Goal: Check status: Check status

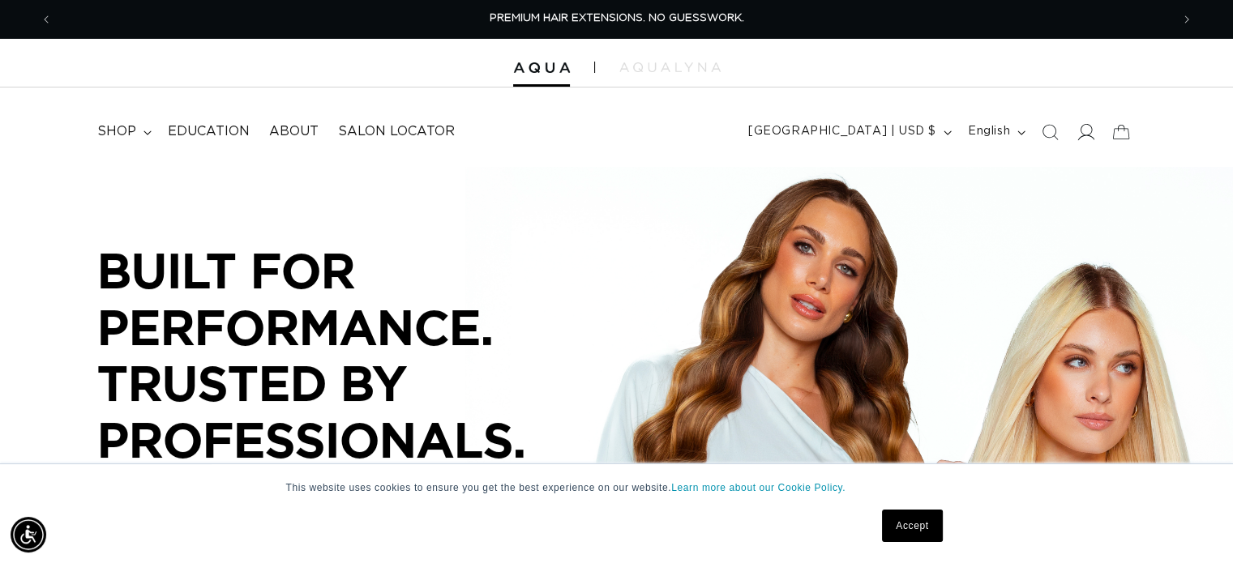
click at [1080, 132] on icon at bounding box center [1084, 131] width 17 height 17
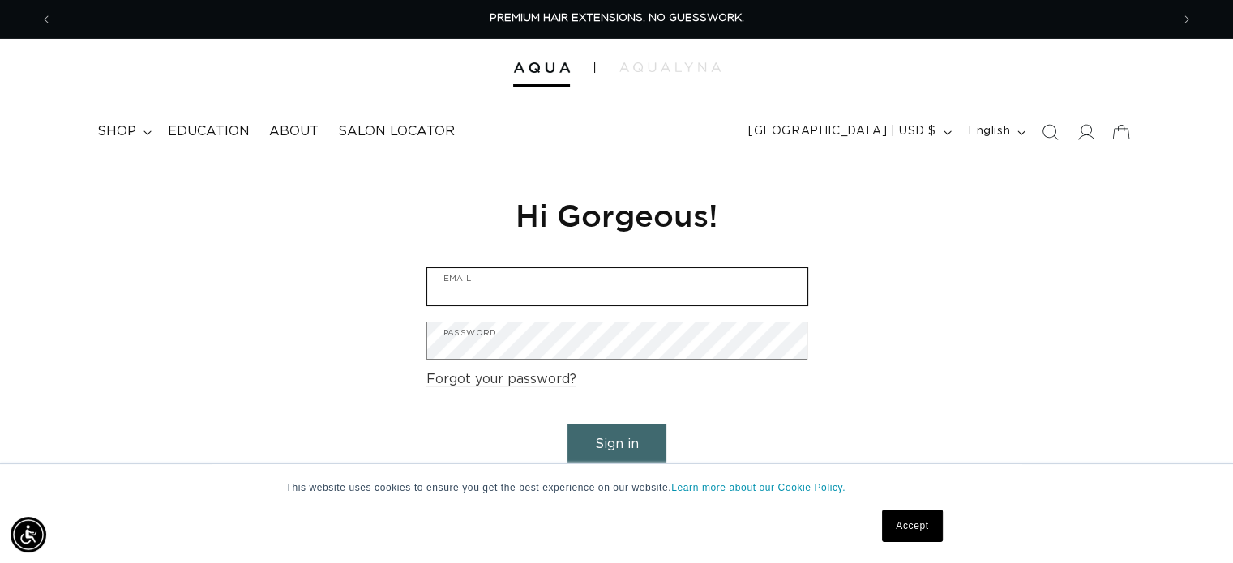
type input "thecolorloft_jen@yahoo.com"
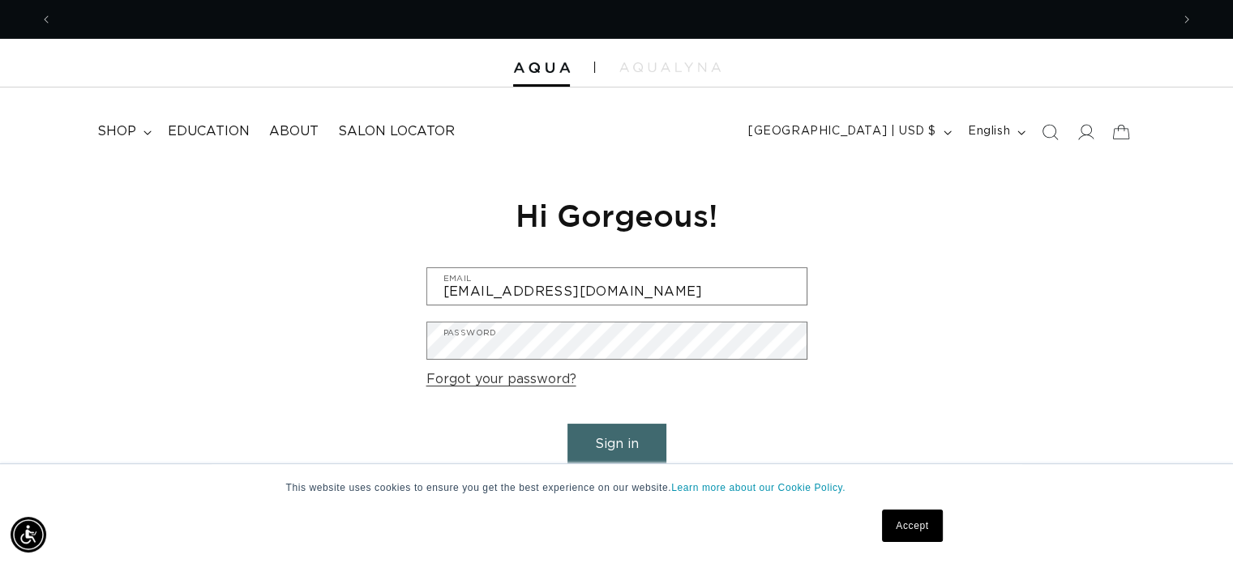
click at [614, 432] on button "Sign in" at bounding box center [616, 444] width 99 height 41
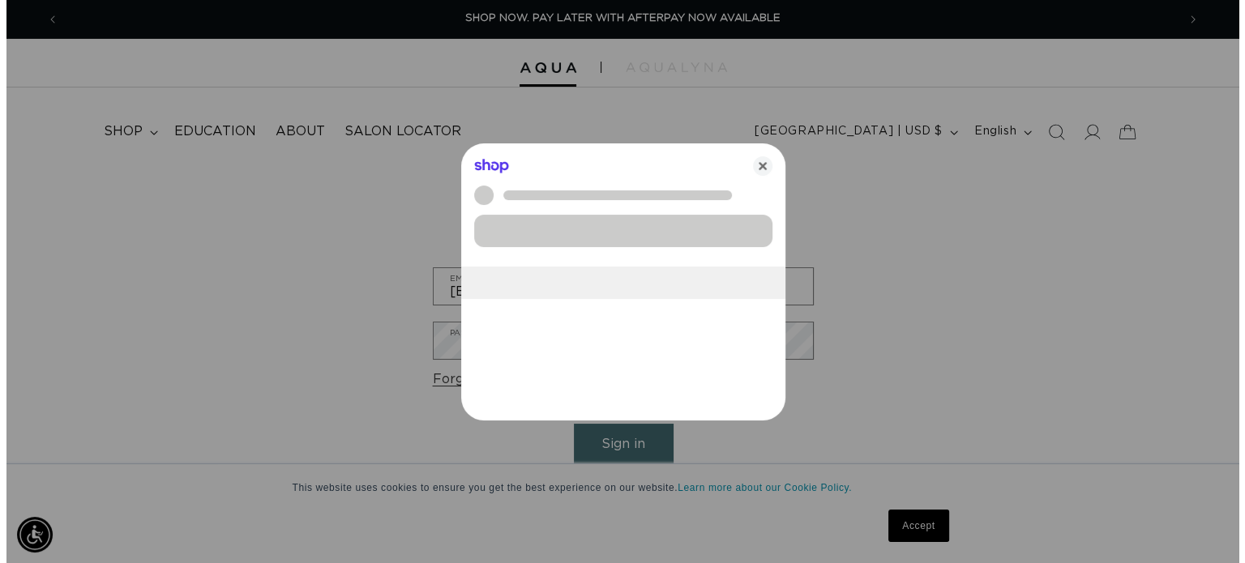
scroll to position [0, 1130]
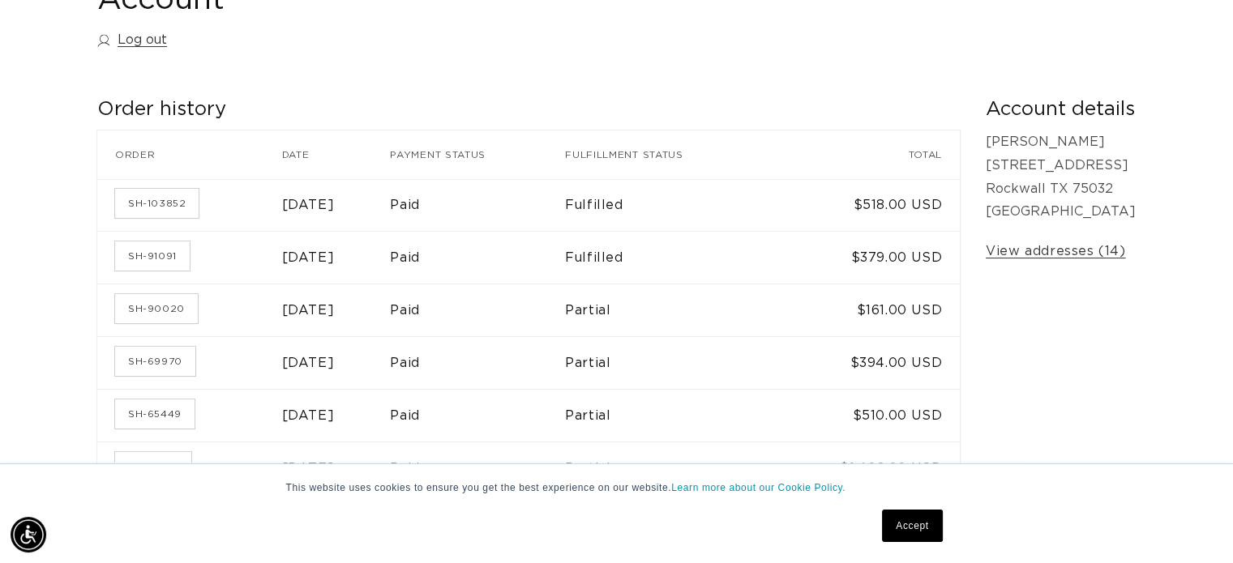
scroll to position [243, 0]
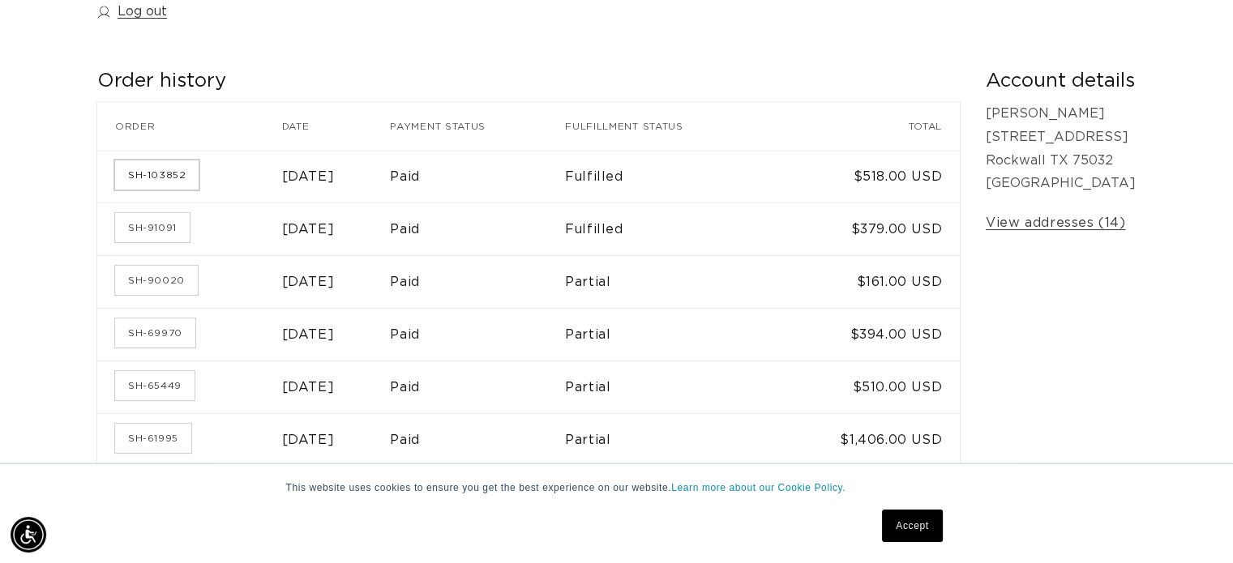
click at [143, 170] on link "SH-103852" at bounding box center [156, 174] width 83 height 29
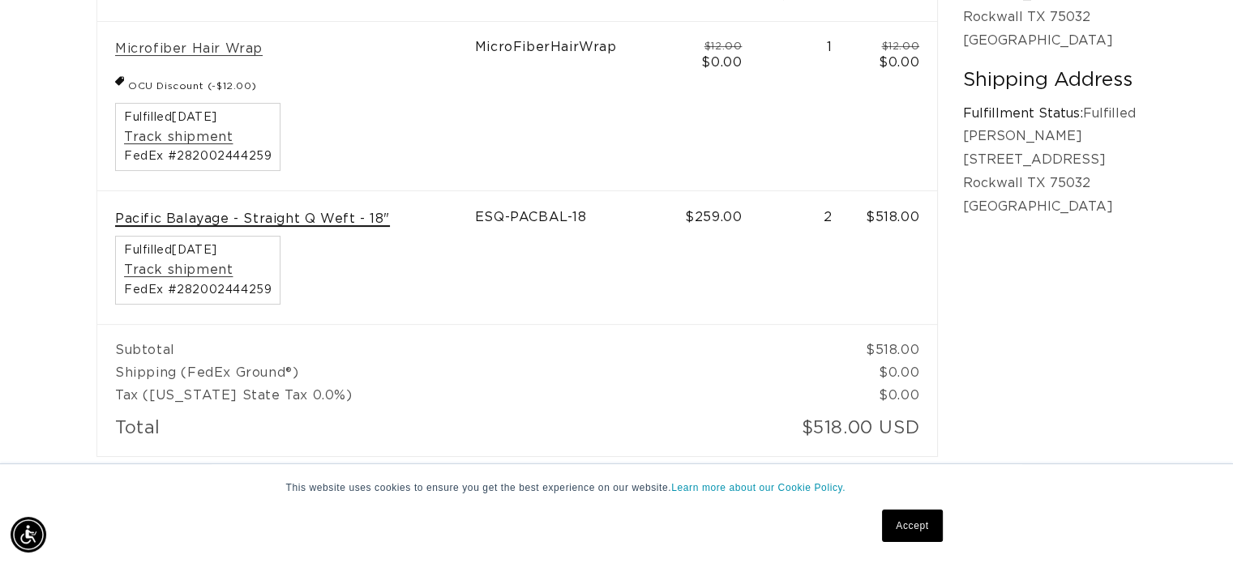
scroll to position [0, 1118]
click at [294, 222] on link "Pacific Balayage - Straight Q Weft - 18"" at bounding box center [252, 219] width 275 height 17
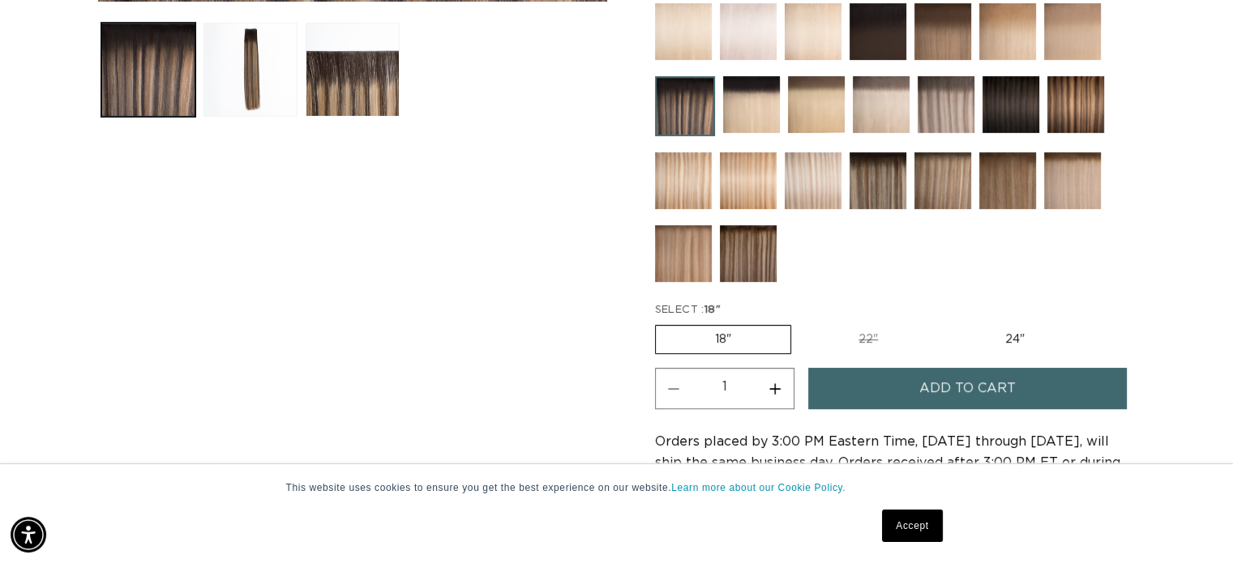
scroll to position [0, 2235]
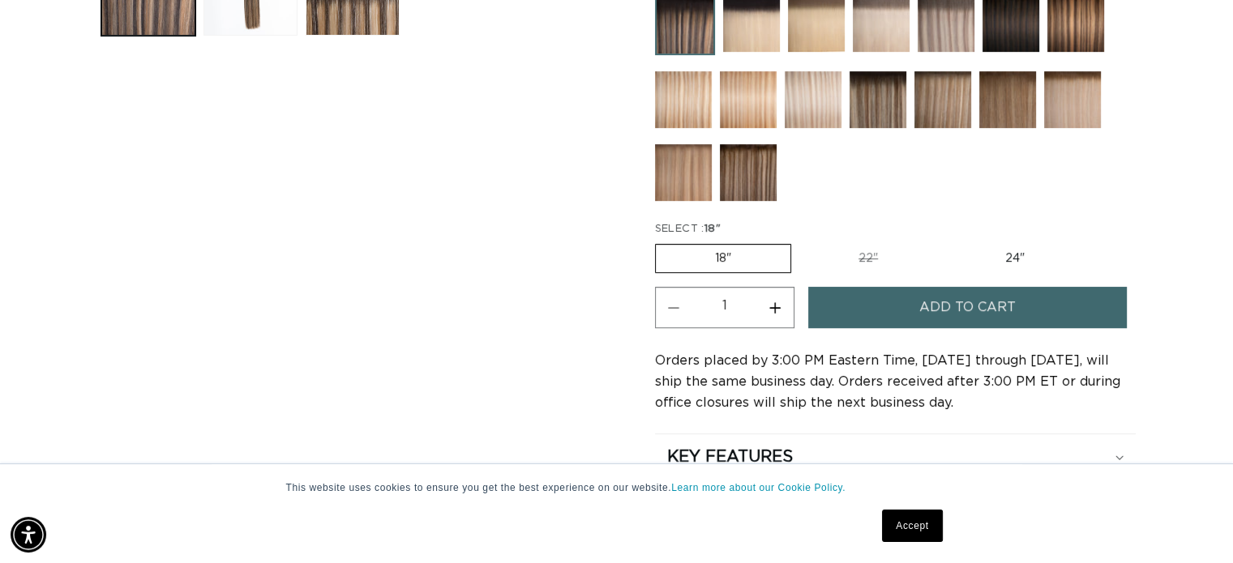
click at [773, 253] on label "18" Variant sold out or unavailable" at bounding box center [723, 258] width 136 height 29
click at [660, 242] on input "18" Variant sold out or unavailable" at bounding box center [659, 241] width 1 height 1
click at [778, 303] on button "Increase quantity for Pacific Balayage - Q Weft" at bounding box center [775, 307] width 36 height 41
type input "2"
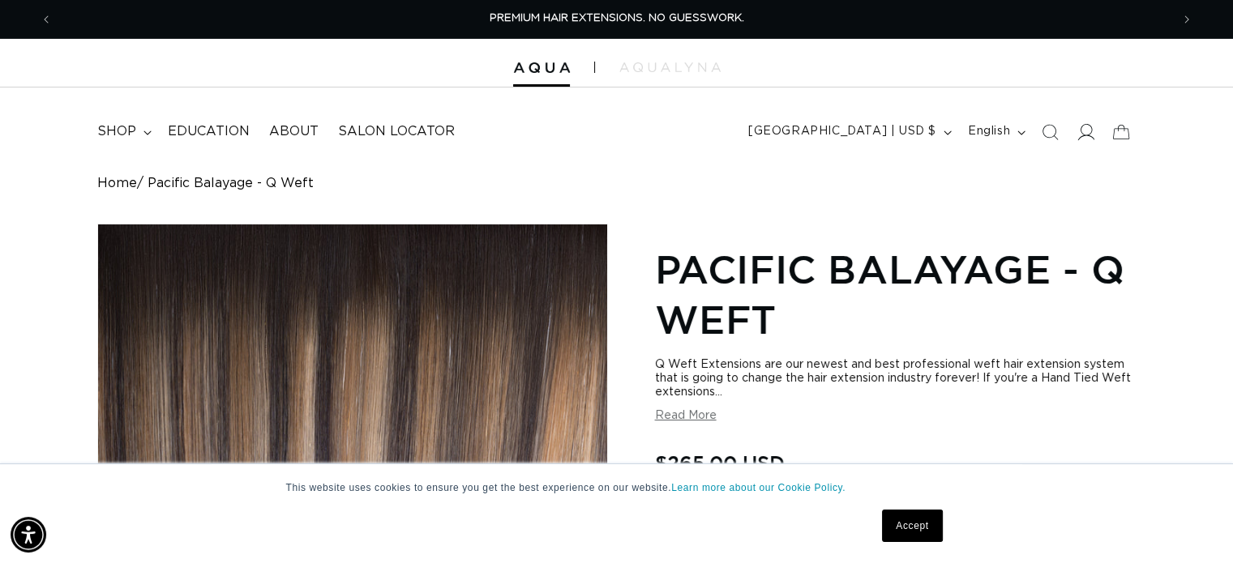
click at [1076, 141] on span at bounding box center [1085, 132] width 36 height 36
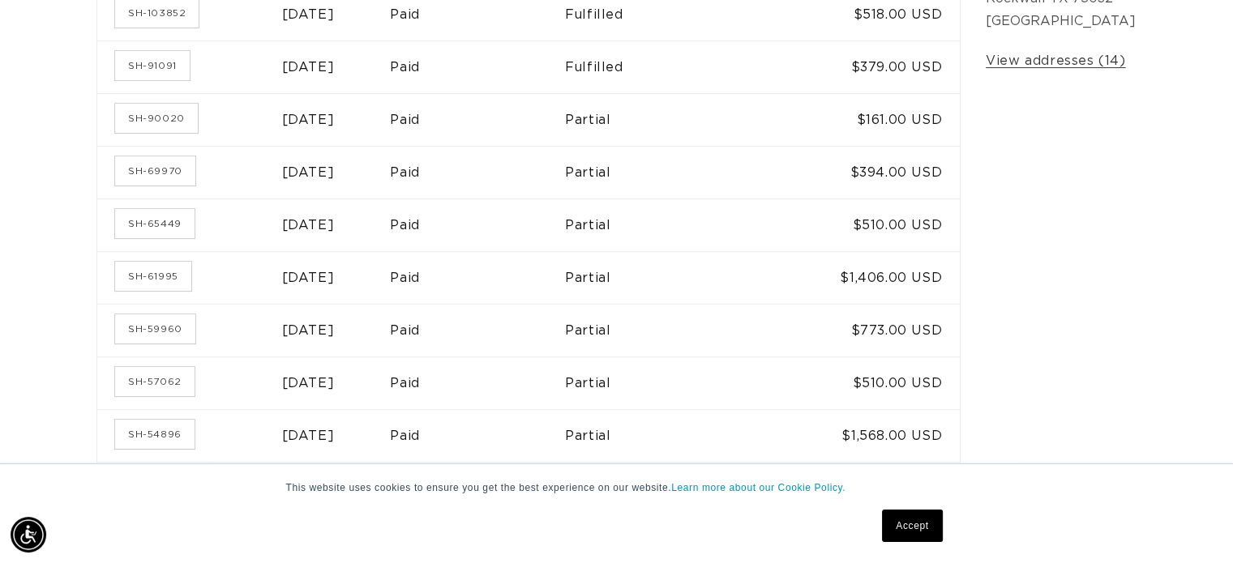
scroll to position [0, 1118]
click at [139, 278] on link "SH-61995" at bounding box center [153, 276] width 76 height 29
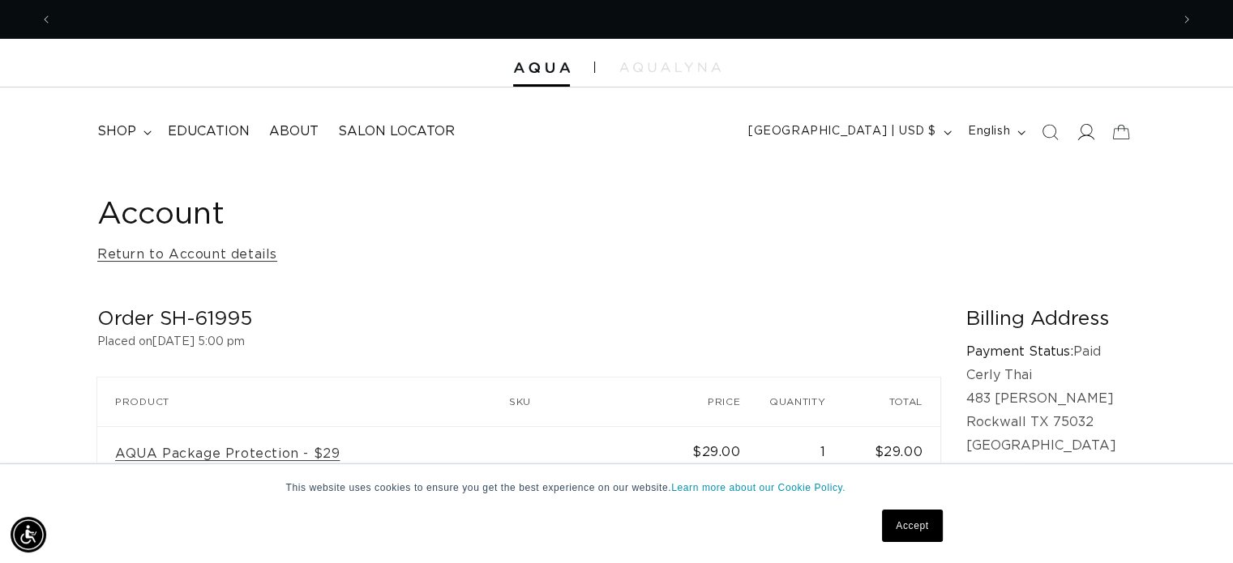
click at [1086, 128] on icon at bounding box center [1084, 131] width 17 height 17
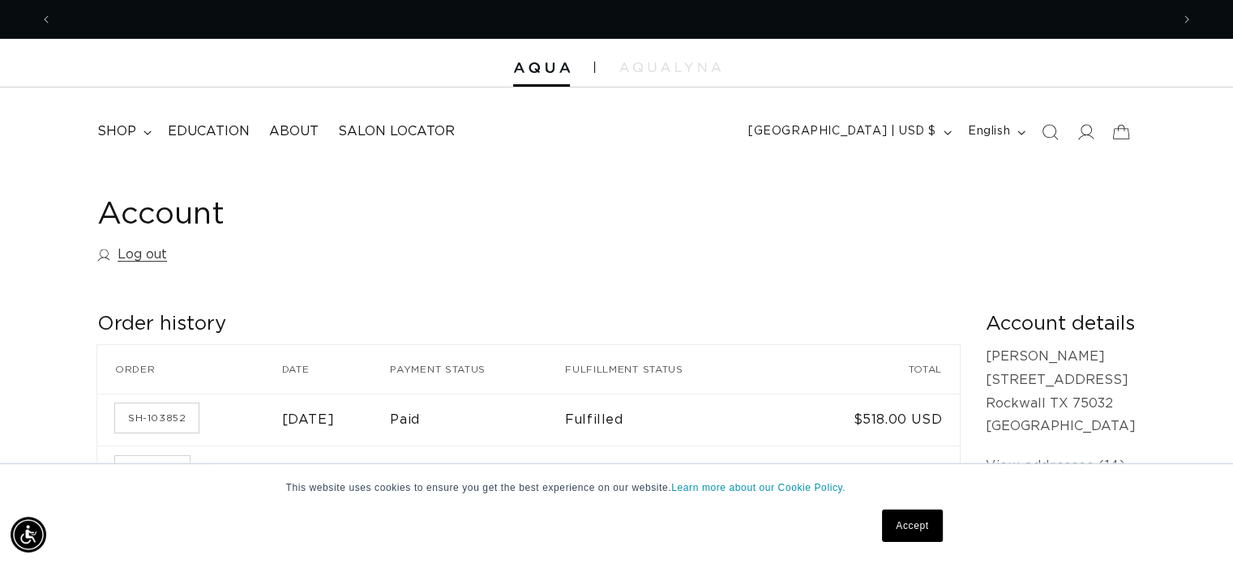
scroll to position [0, 1118]
